Goal: Find specific page/section: Find specific page/section

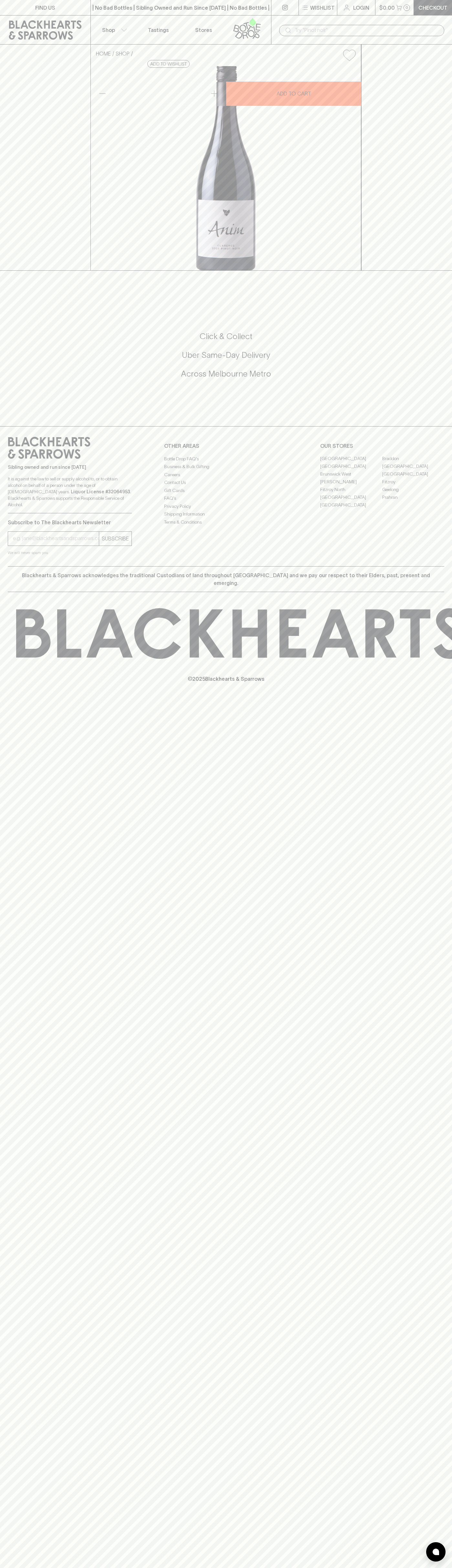
click at [445, 176] on div "HOME SHOP Anim [PERSON_NAME] Pinot Noir 2023 $51.00 Add to wishlist 10% discoun…" at bounding box center [226, 158] width 452 height 226
click at [414, 1567] on html "FIND US | No Bad Bottles | Sibling Owned and Run Since [DATE] | No Bad Bottles …" at bounding box center [226, 784] width 452 height 1568
click at [19, 271] on div "HOME SHOP Anim [PERSON_NAME] Pinot Noir 2023 $51.00 Add to wishlist 10% discoun…" at bounding box center [226, 158] width 452 height 226
click at [413, 463] on link "Braddon" at bounding box center [413, 458] width 62 height 8
